Goal: Share content: Share content

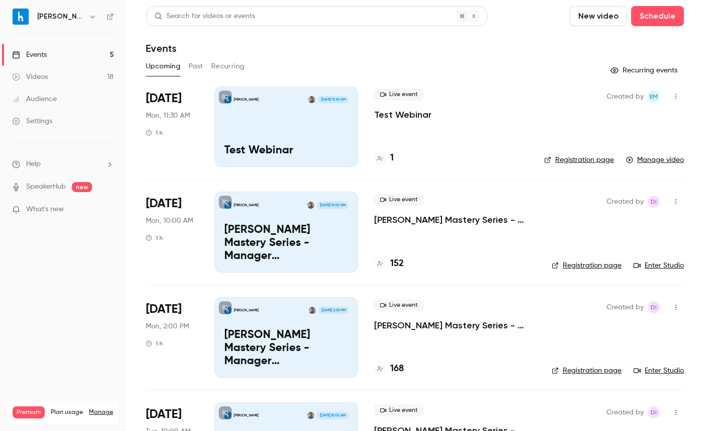
click at [199, 65] on button "Past" at bounding box center [195, 66] width 15 height 16
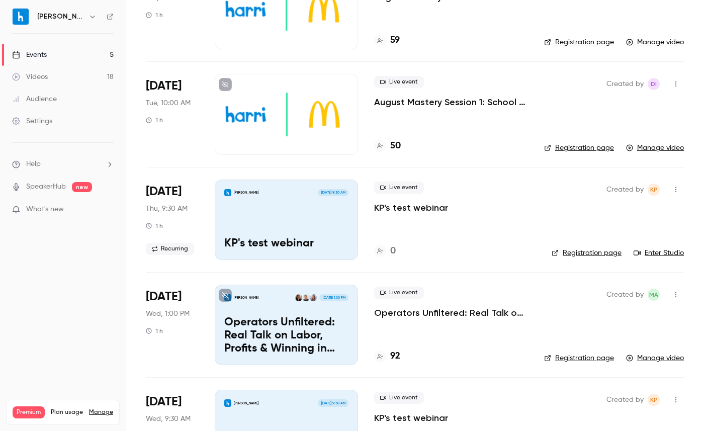
scroll to position [506, 0]
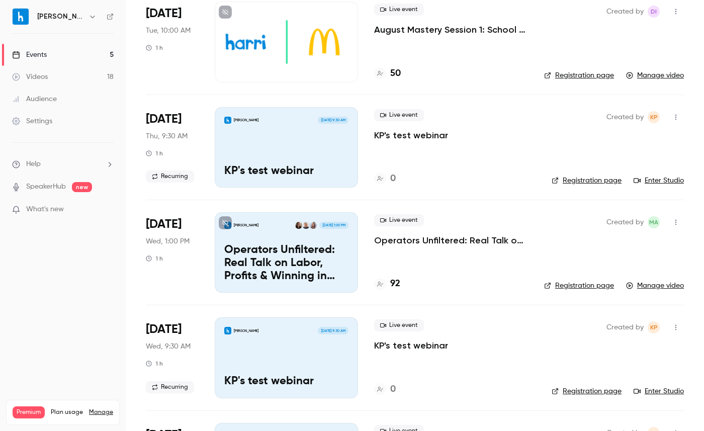
click at [436, 242] on p "Operators Unfiltered: Real Talk on Labor, Profits & Winning in [DATE]" at bounding box center [451, 240] width 154 height 12
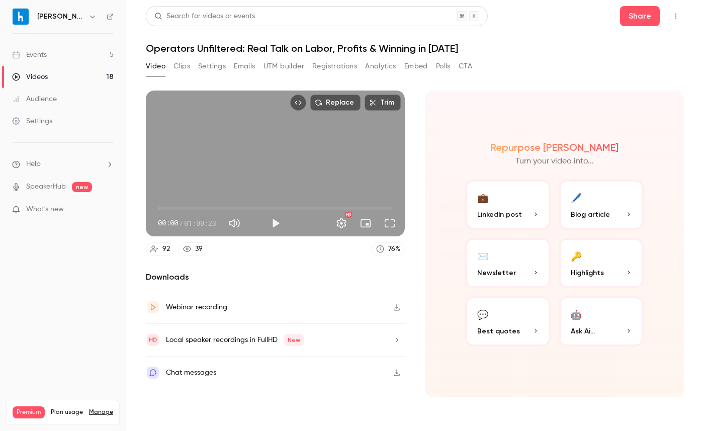
click at [348, 68] on button "Registrations" at bounding box center [334, 66] width 45 height 16
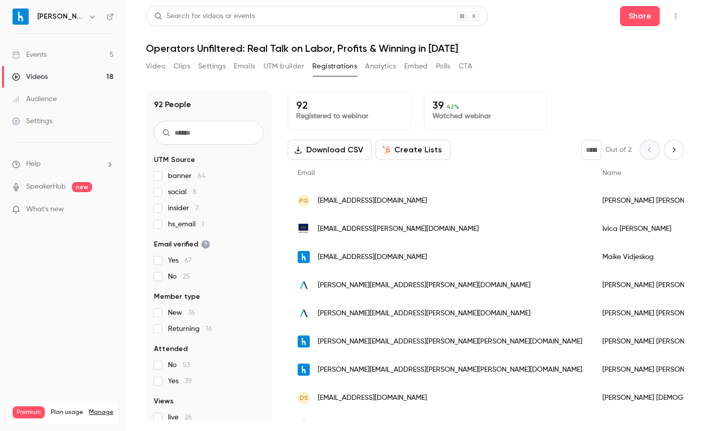
click at [211, 66] on button "Settings" at bounding box center [212, 66] width 28 height 16
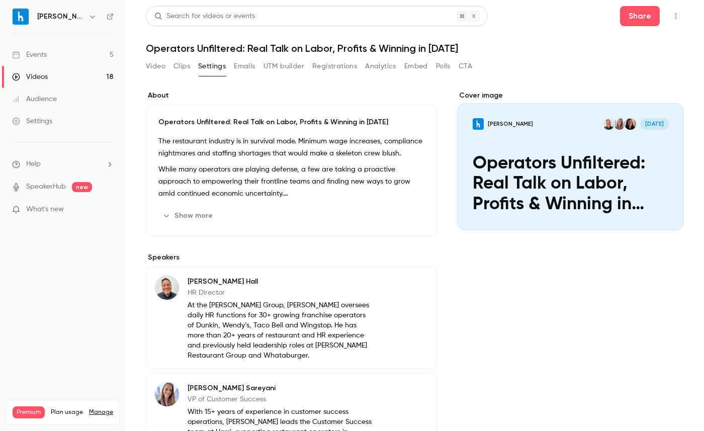
click at [35, 55] on div "Events" at bounding box center [29, 55] width 35 height 10
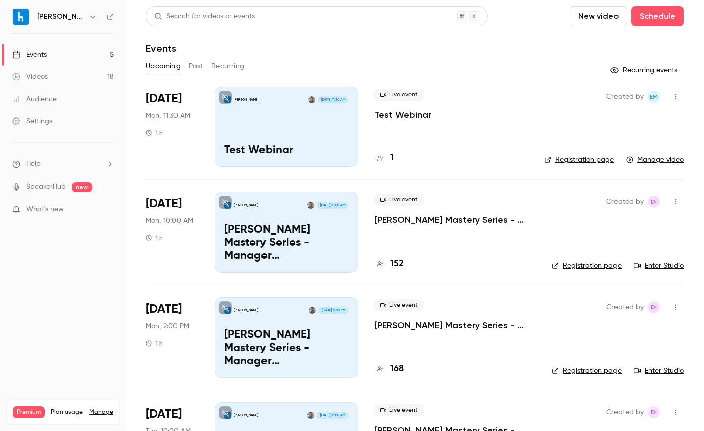
click at [407, 110] on p "Test Webinar" at bounding box center [402, 115] width 57 height 12
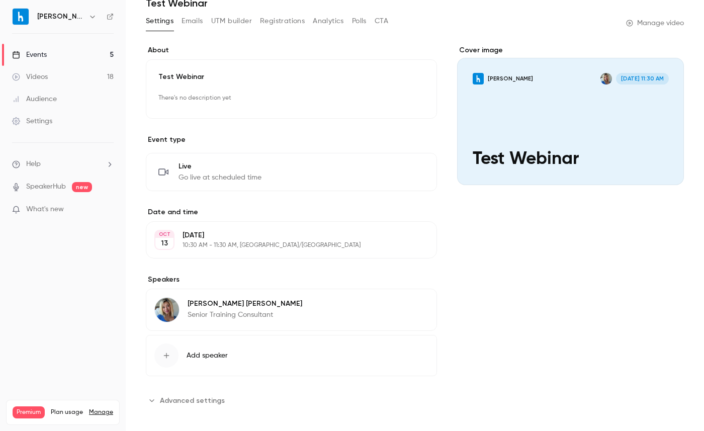
scroll to position [53, 0]
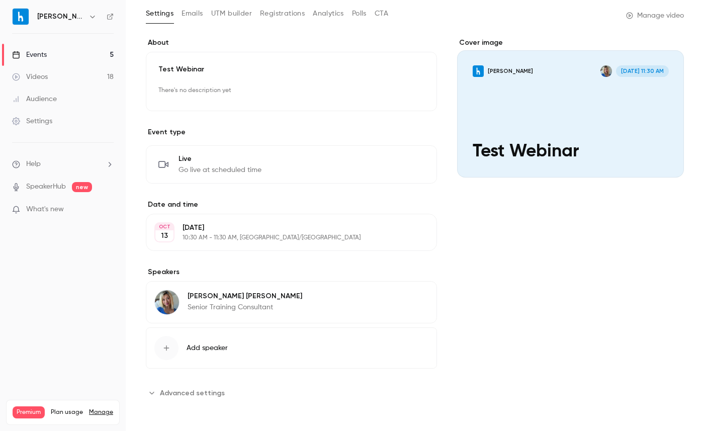
click at [190, 343] on span "Add speaker" at bounding box center [206, 348] width 41 height 10
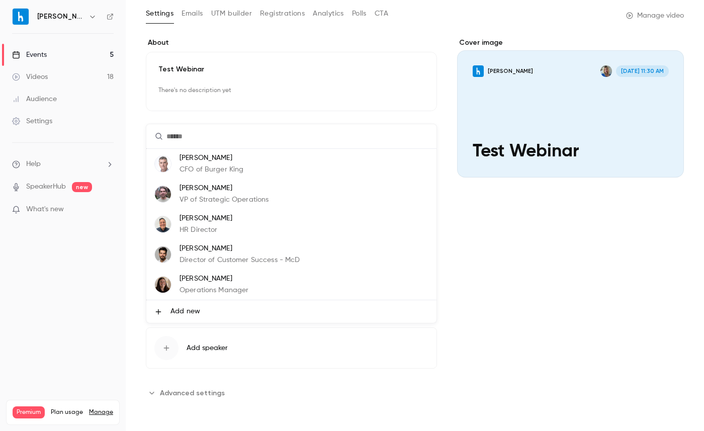
scroll to position [0, 0]
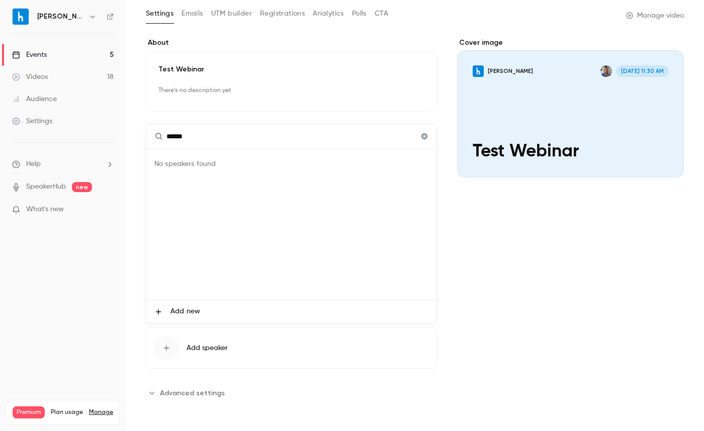
type input "*****"
click at [189, 312] on span "Add new" at bounding box center [185, 311] width 30 height 11
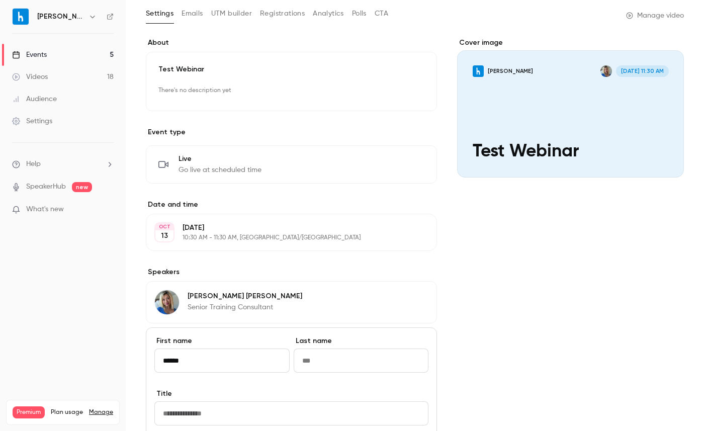
type input "*****"
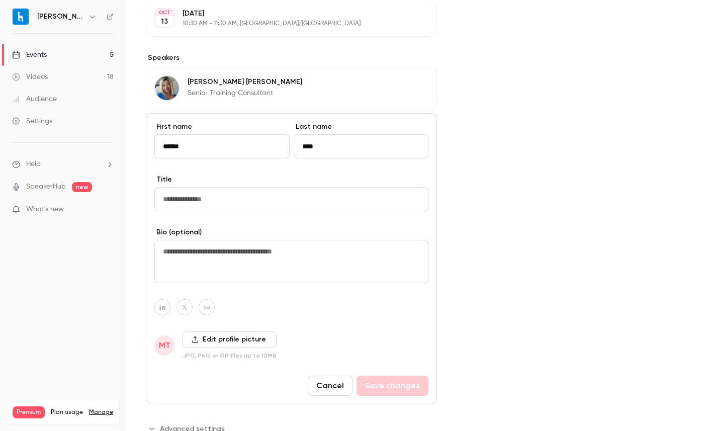
scroll to position [276, 0]
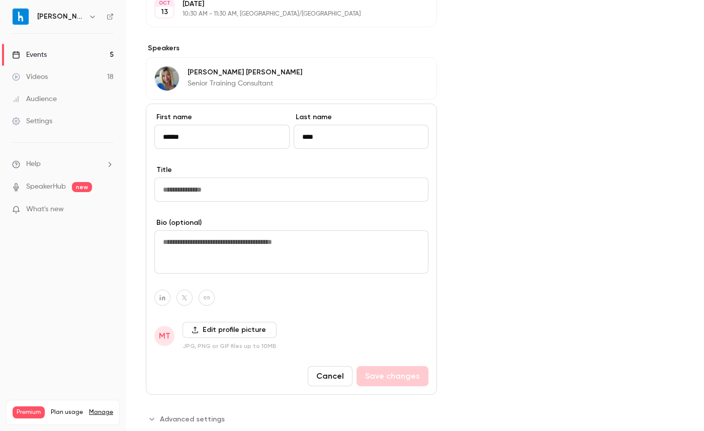
type input "****"
click at [319, 188] on input "Title" at bounding box center [291, 189] width 274 height 24
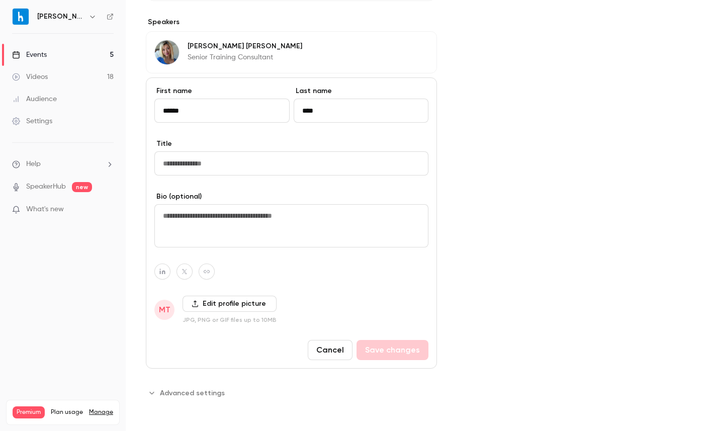
click at [230, 305] on label "Edit profile picture" at bounding box center [229, 304] width 94 height 16
click at [0, 0] on input "Edit profile picture" at bounding box center [0, 0] width 0 height 0
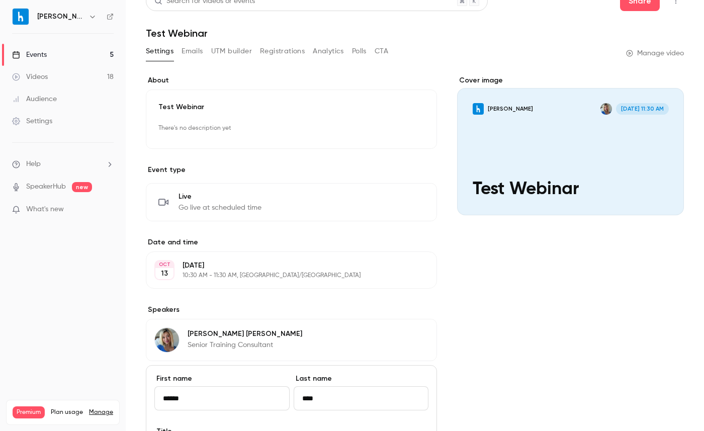
scroll to position [0, 0]
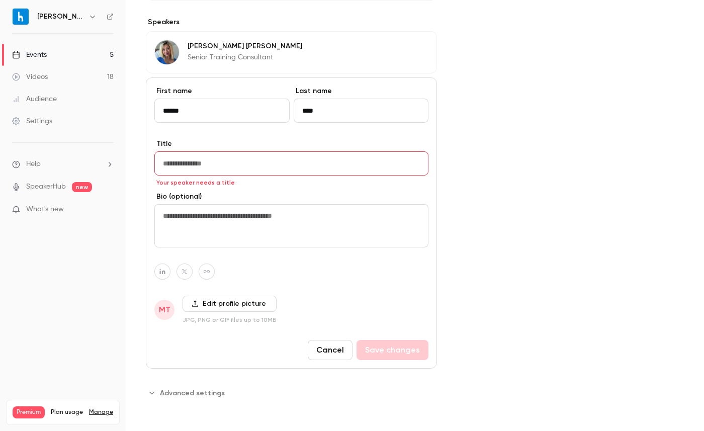
click at [334, 345] on button "Cancel" at bounding box center [330, 350] width 45 height 20
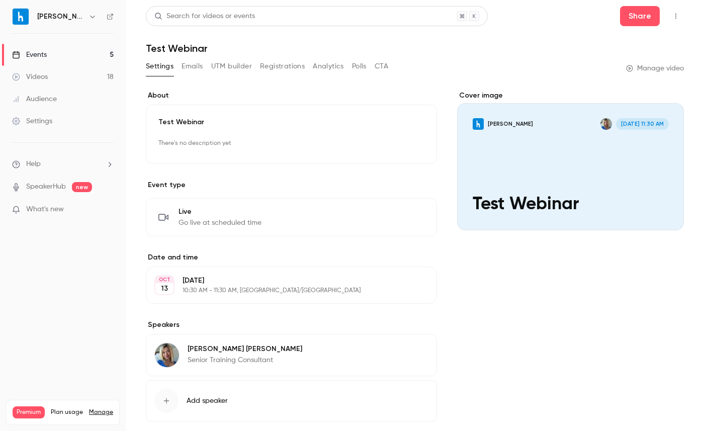
click at [46, 50] on div "Events" at bounding box center [29, 55] width 35 height 10
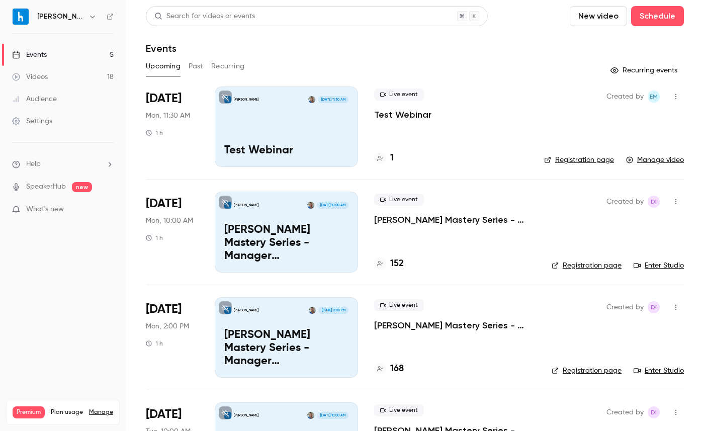
click at [195, 65] on button "Past" at bounding box center [195, 66] width 15 height 16
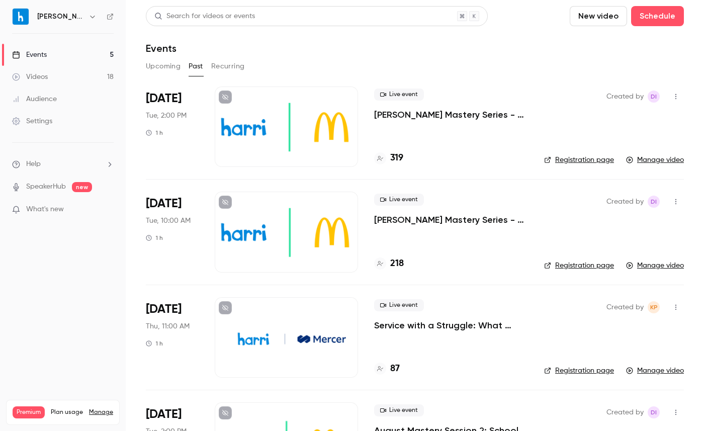
click at [179, 70] on button "Upcoming" at bounding box center [163, 66] width 35 height 16
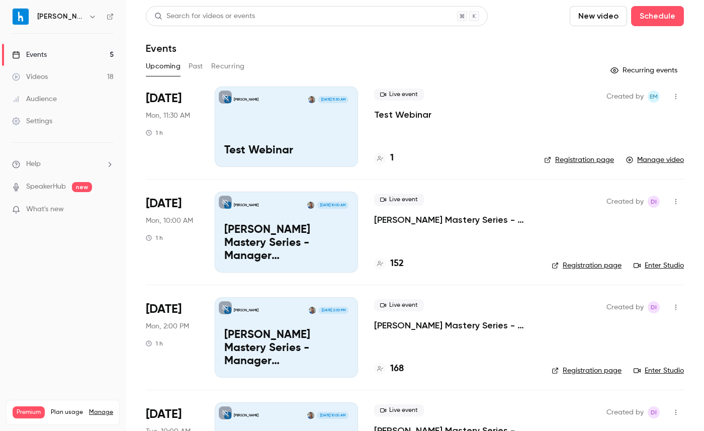
click at [413, 216] on p "[PERSON_NAME] Mastery Series - Manager Schedules_October 20 Session 1" at bounding box center [454, 220] width 161 height 12
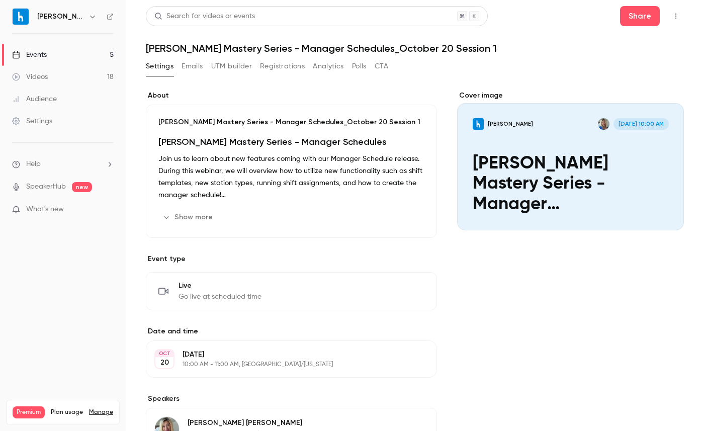
click at [285, 66] on button "Registrations" at bounding box center [282, 66] width 45 height 16
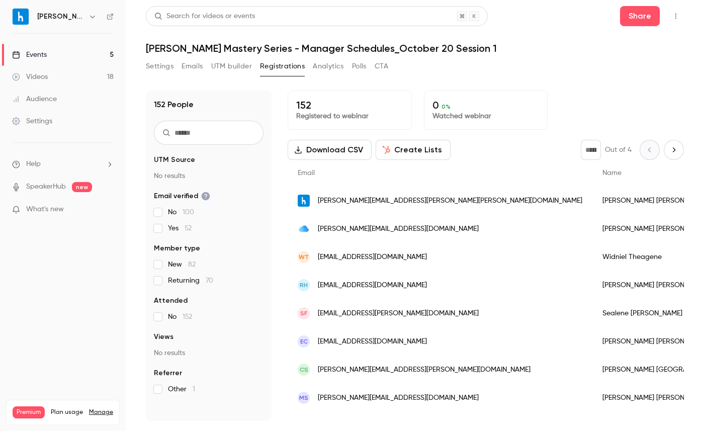
click at [195, 67] on button "Emails" at bounding box center [191, 66] width 21 height 16
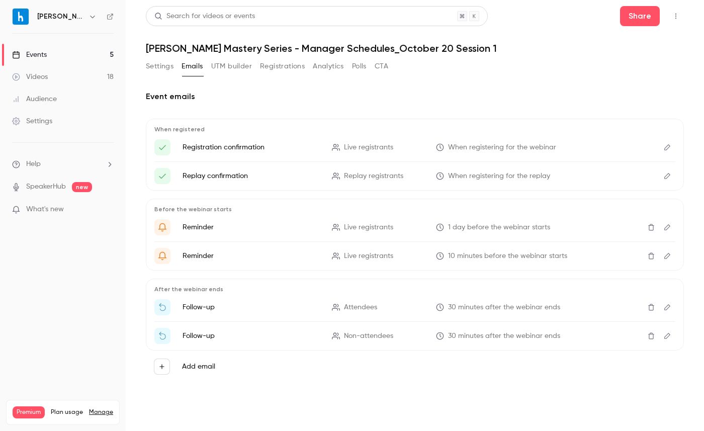
click at [147, 61] on button "Settings" at bounding box center [160, 66] width 28 height 16
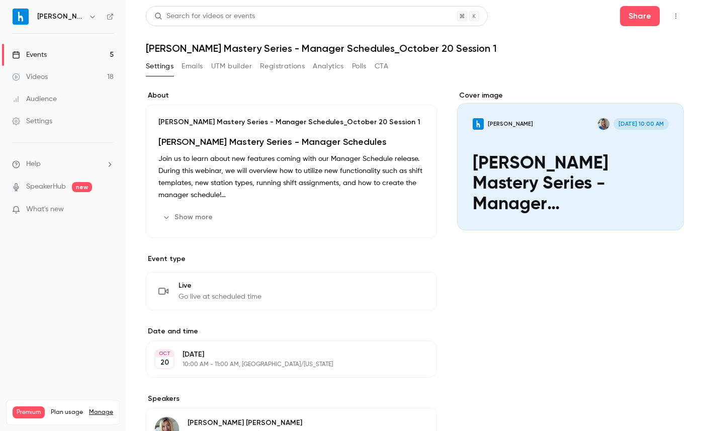
click at [381, 65] on button "CTA" at bounding box center [381, 66] width 14 height 16
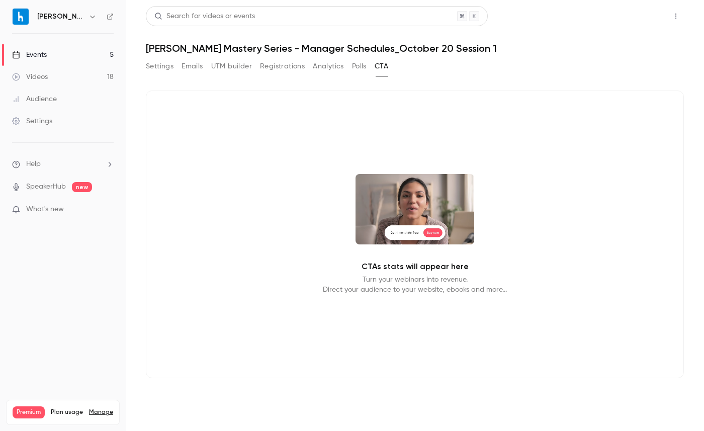
click at [647, 14] on button "Share" at bounding box center [640, 16] width 40 height 20
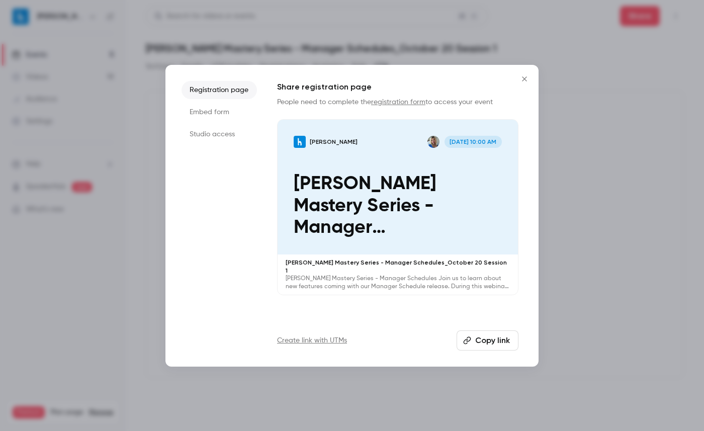
click at [206, 135] on li "Studio access" at bounding box center [218, 134] width 75 height 18
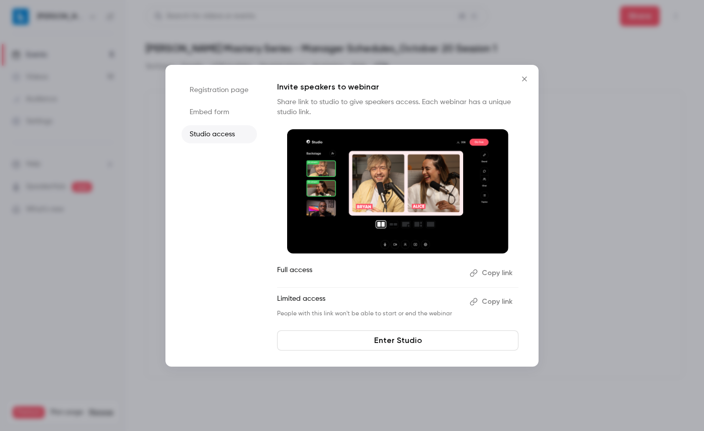
click at [527, 78] on icon "Close" at bounding box center [524, 79] width 12 height 8
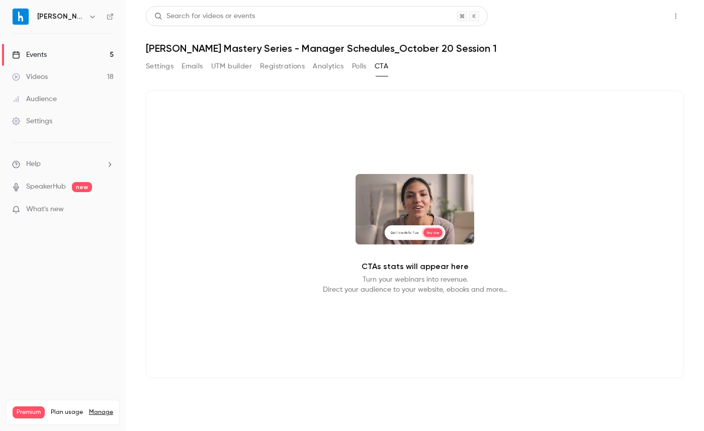
click at [629, 20] on button "Share" at bounding box center [640, 16] width 40 height 20
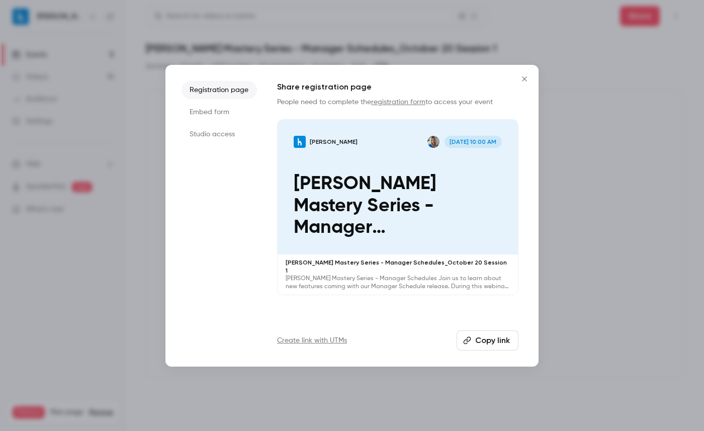
click at [491, 335] on button "Copy link" at bounding box center [487, 340] width 62 height 20
